Goal: Task Accomplishment & Management: Use online tool/utility

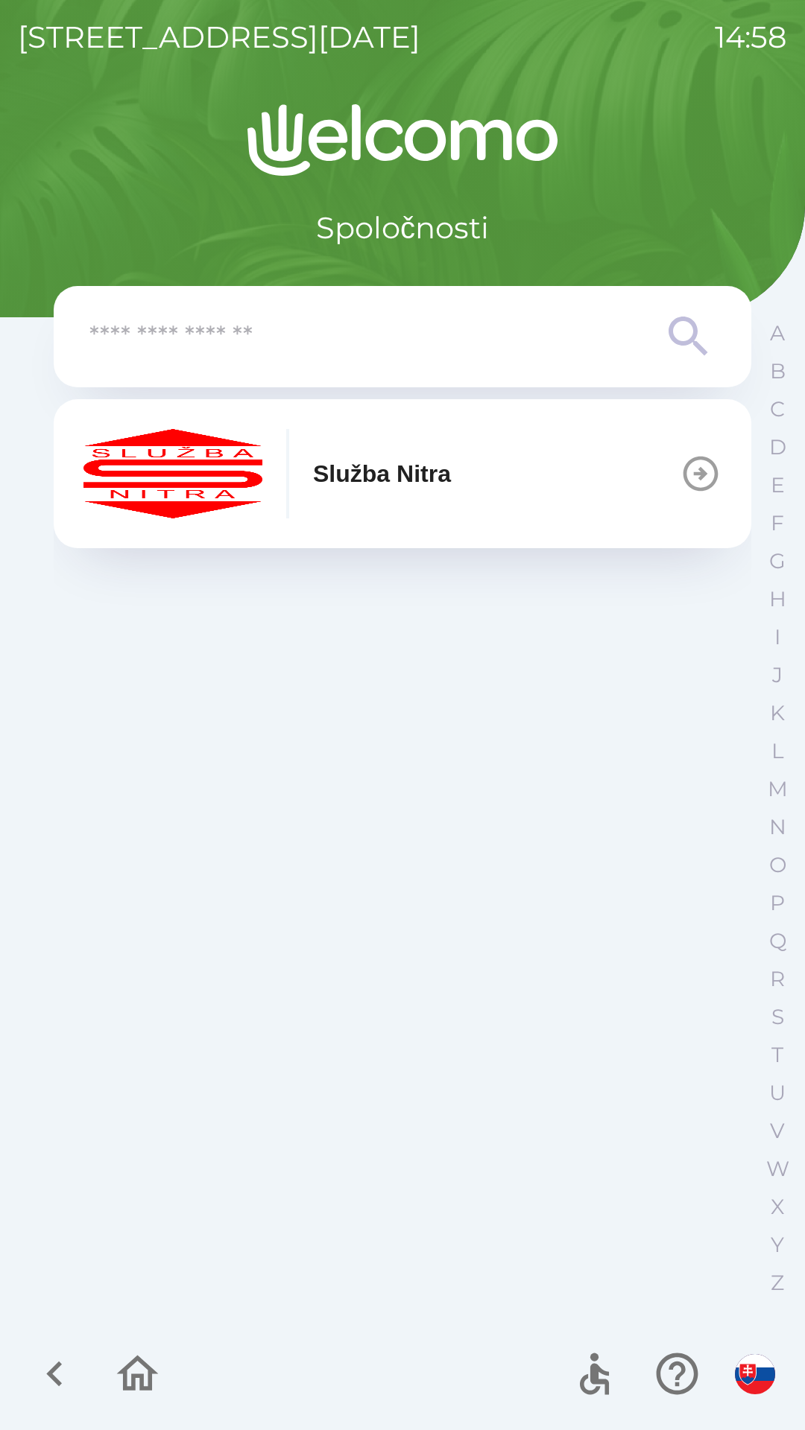
click at [489, 484] on button "Služba Nitra" at bounding box center [402, 473] width 697 height 149
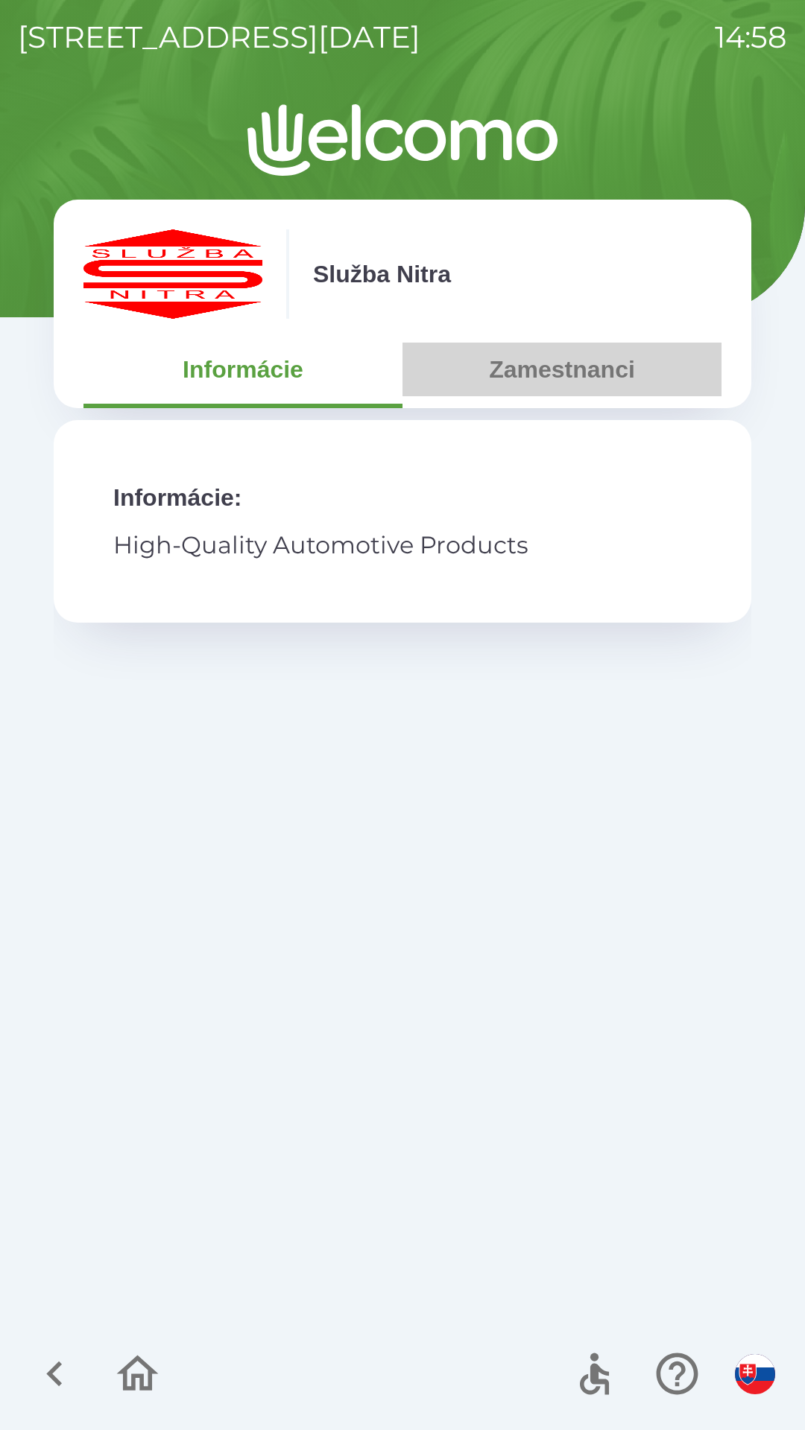
click at [586, 385] on button "Zamestnanci" at bounding box center [561, 370] width 319 height 54
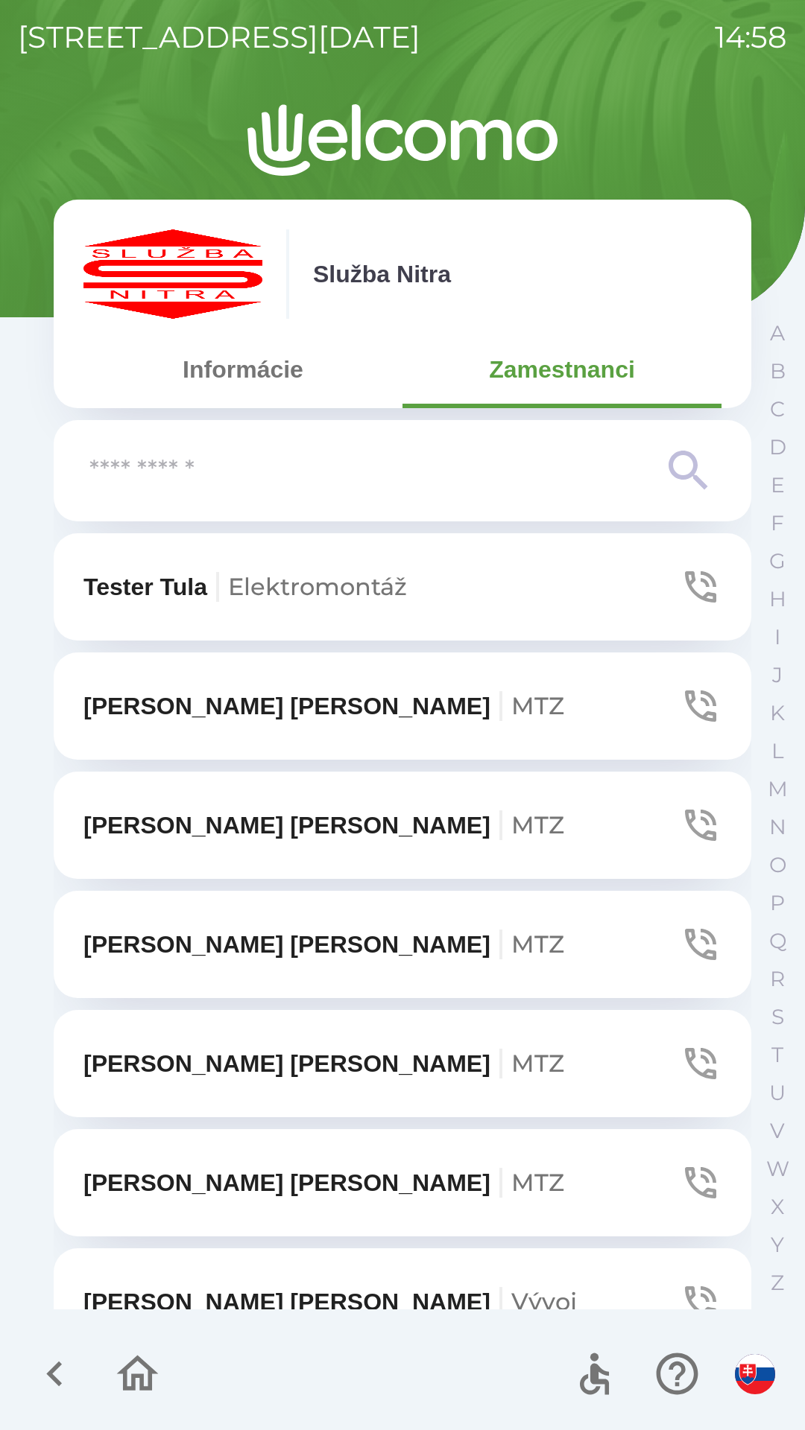
click at [329, 469] on input "text" at bounding box center [372, 471] width 566 height 41
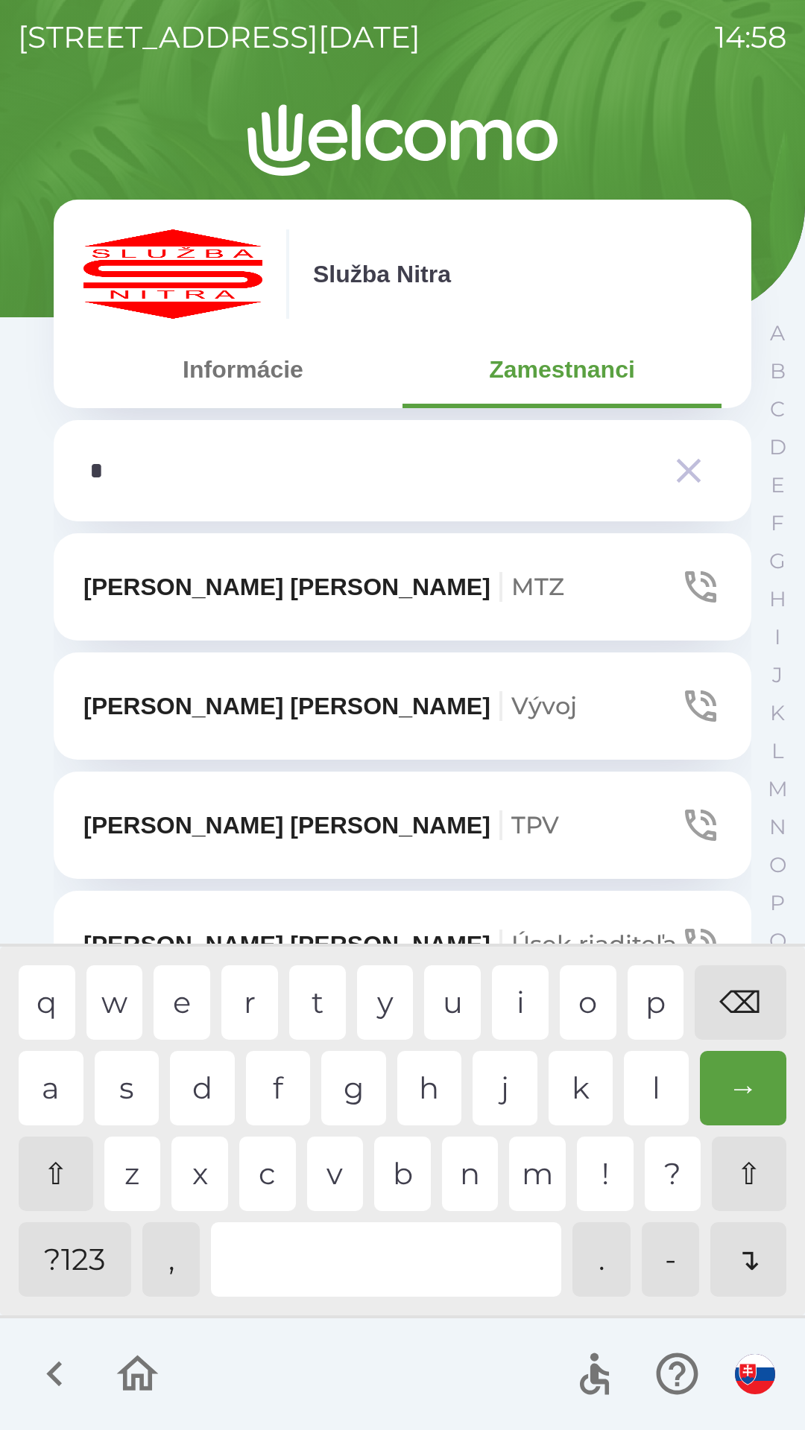
click at [286, 1081] on div "f" at bounding box center [278, 1088] width 65 height 75
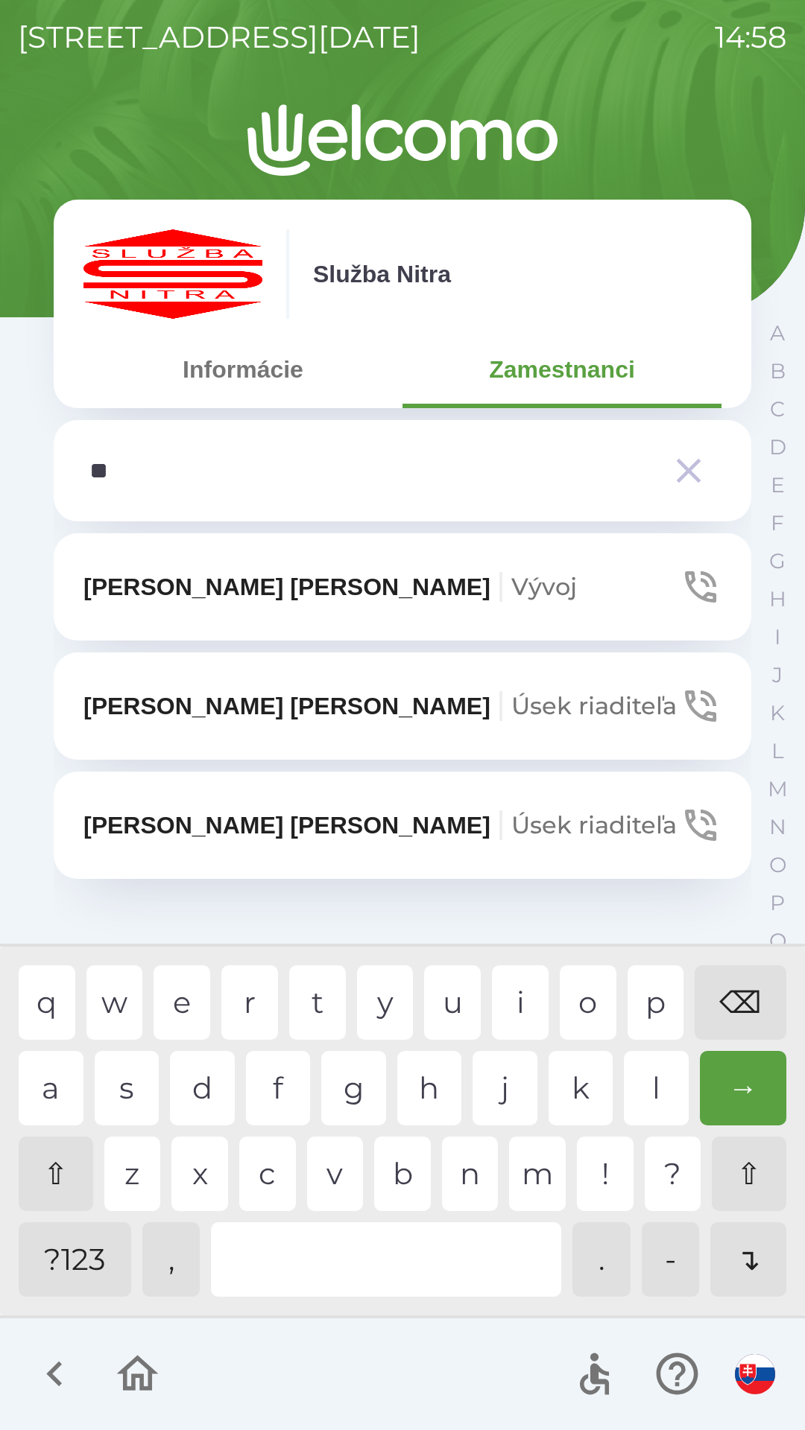
click at [448, 989] on div "u" at bounding box center [452, 1003] width 57 height 75
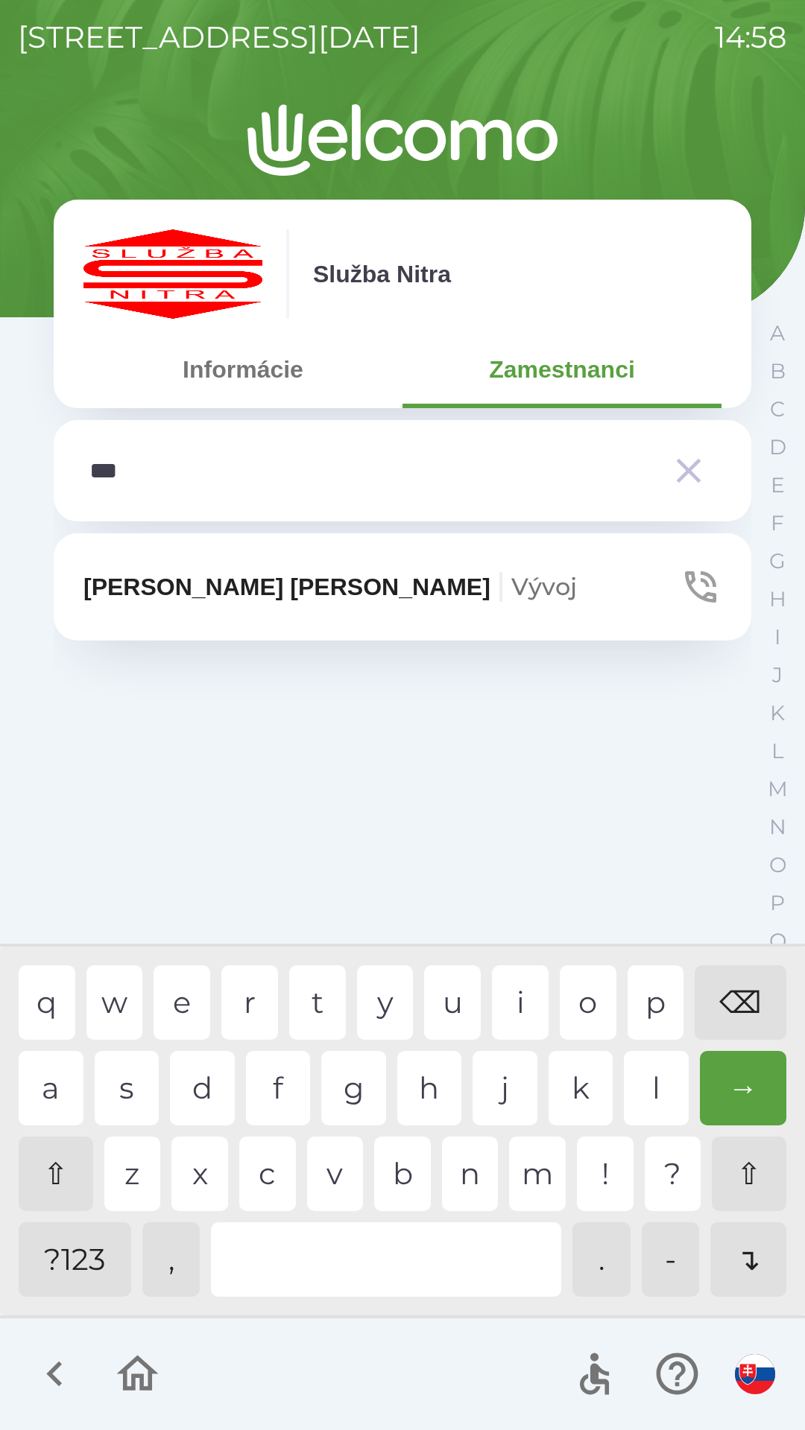
click at [259, 1002] on div "r" at bounding box center [249, 1003] width 57 height 75
click at [60, 1079] on div "a" at bounding box center [51, 1088] width 65 height 75
type input "*****"
click at [511, 578] on span "Vývoj" at bounding box center [544, 586] width 66 height 29
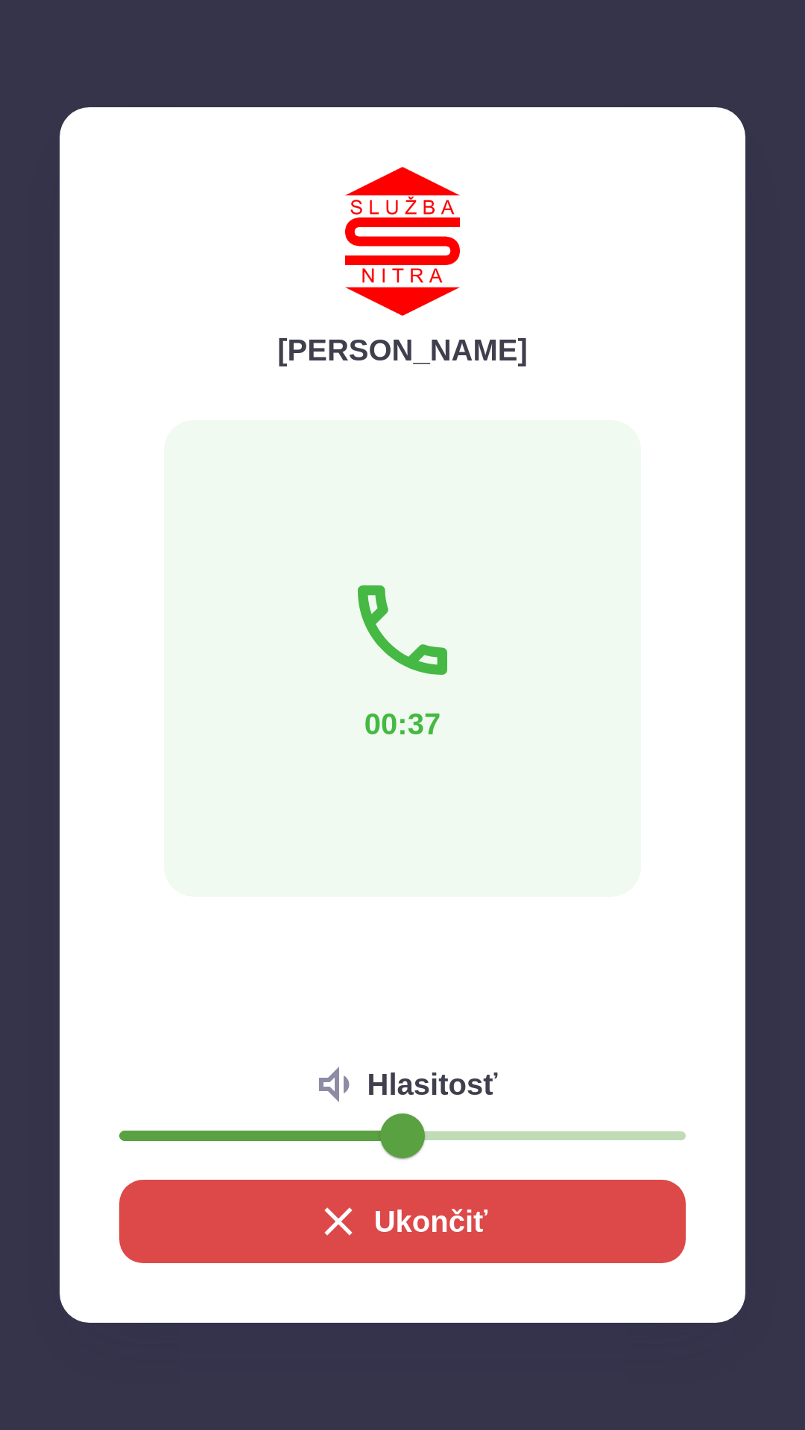
click at [393, 1219] on button "Ukončiť" at bounding box center [402, 1221] width 566 height 83
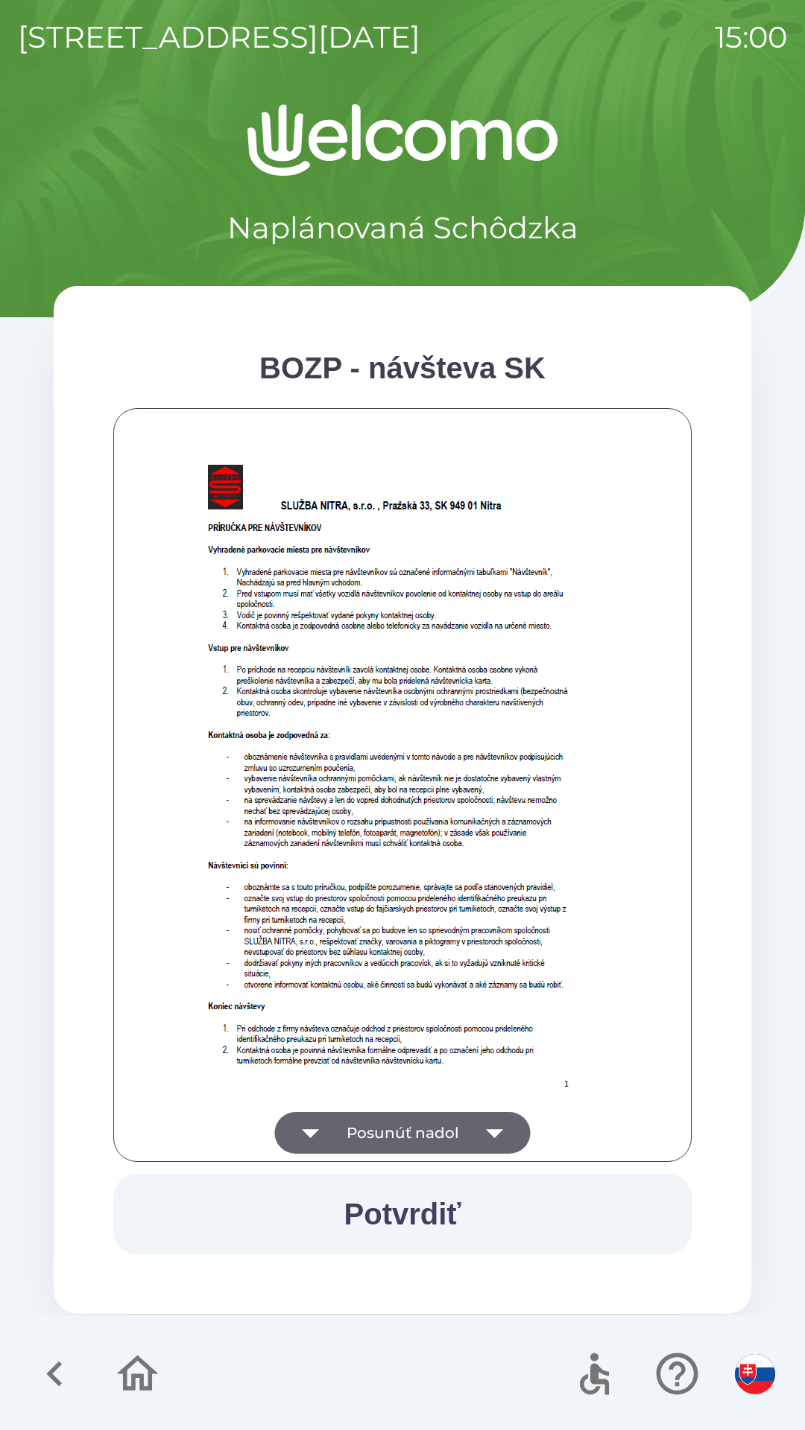
click at [419, 1128] on button "Posunúť nadol" at bounding box center [403, 1133] width 256 height 42
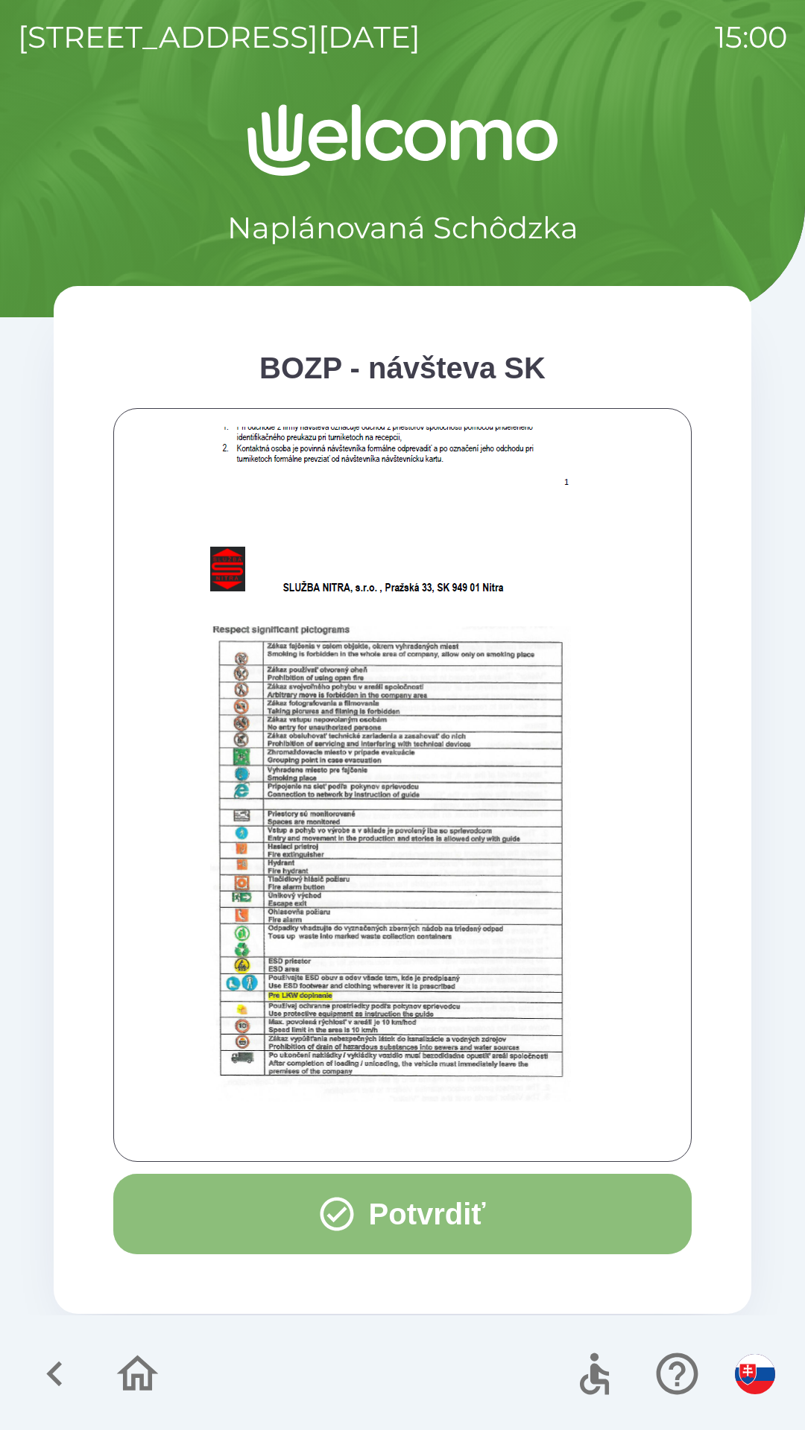
click at [453, 1215] on button "Potvrdiť" at bounding box center [402, 1214] width 578 height 80
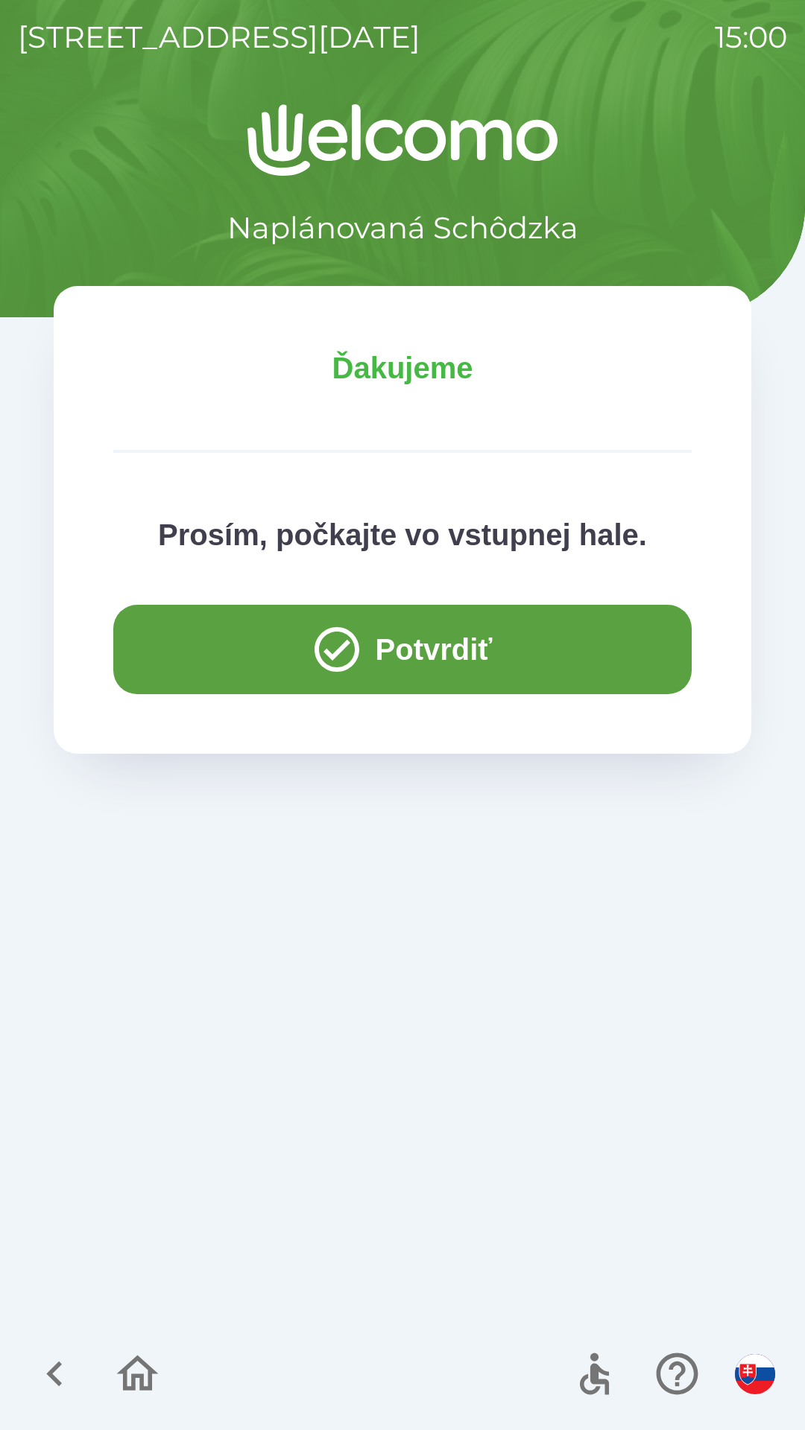
click at [416, 664] on button "Potvrdiť" at bounding box center [402, 649] width 578 height 89
